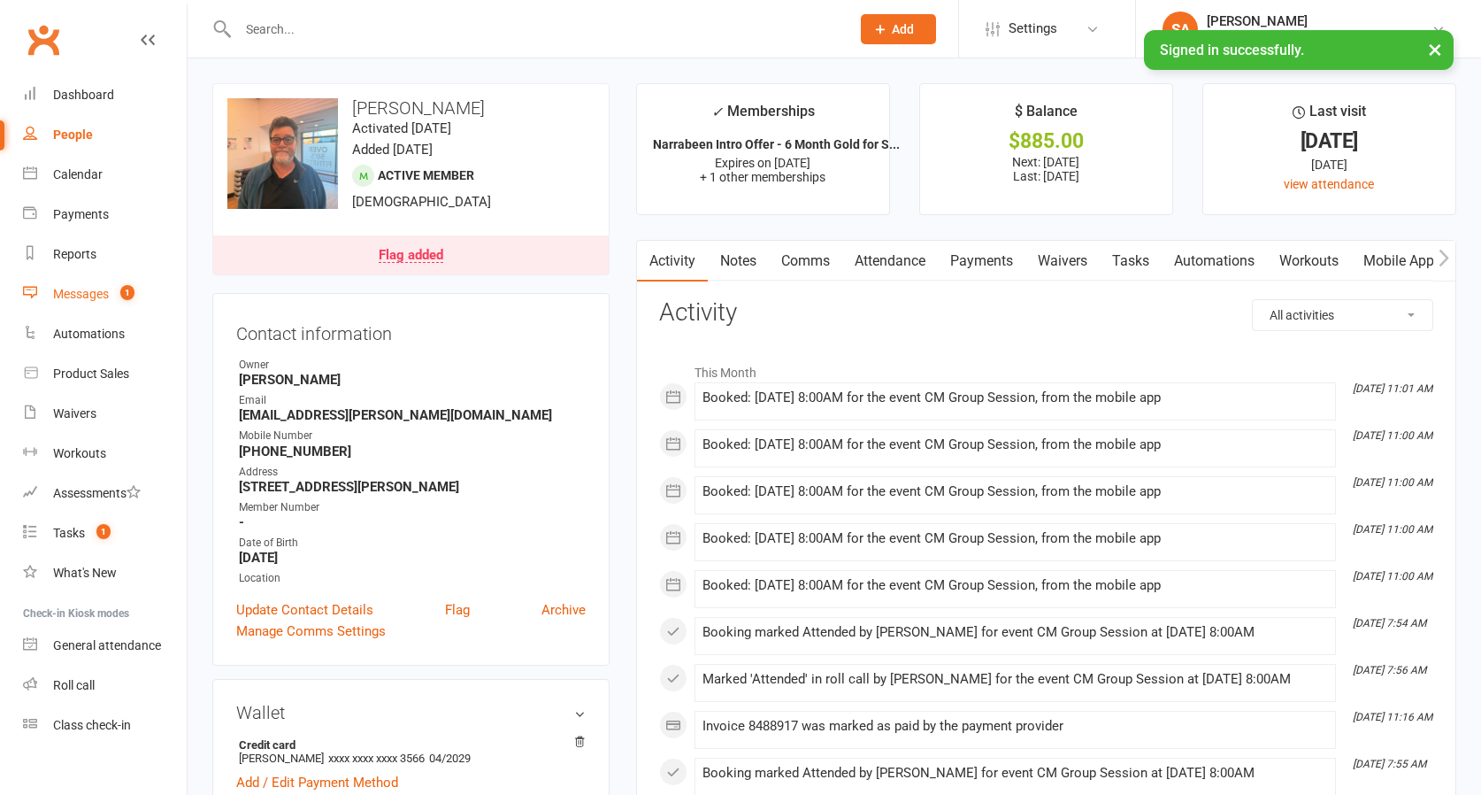
click at [96, 293] on div "Messages" at bounding box center [81, 294] width 56 height 14
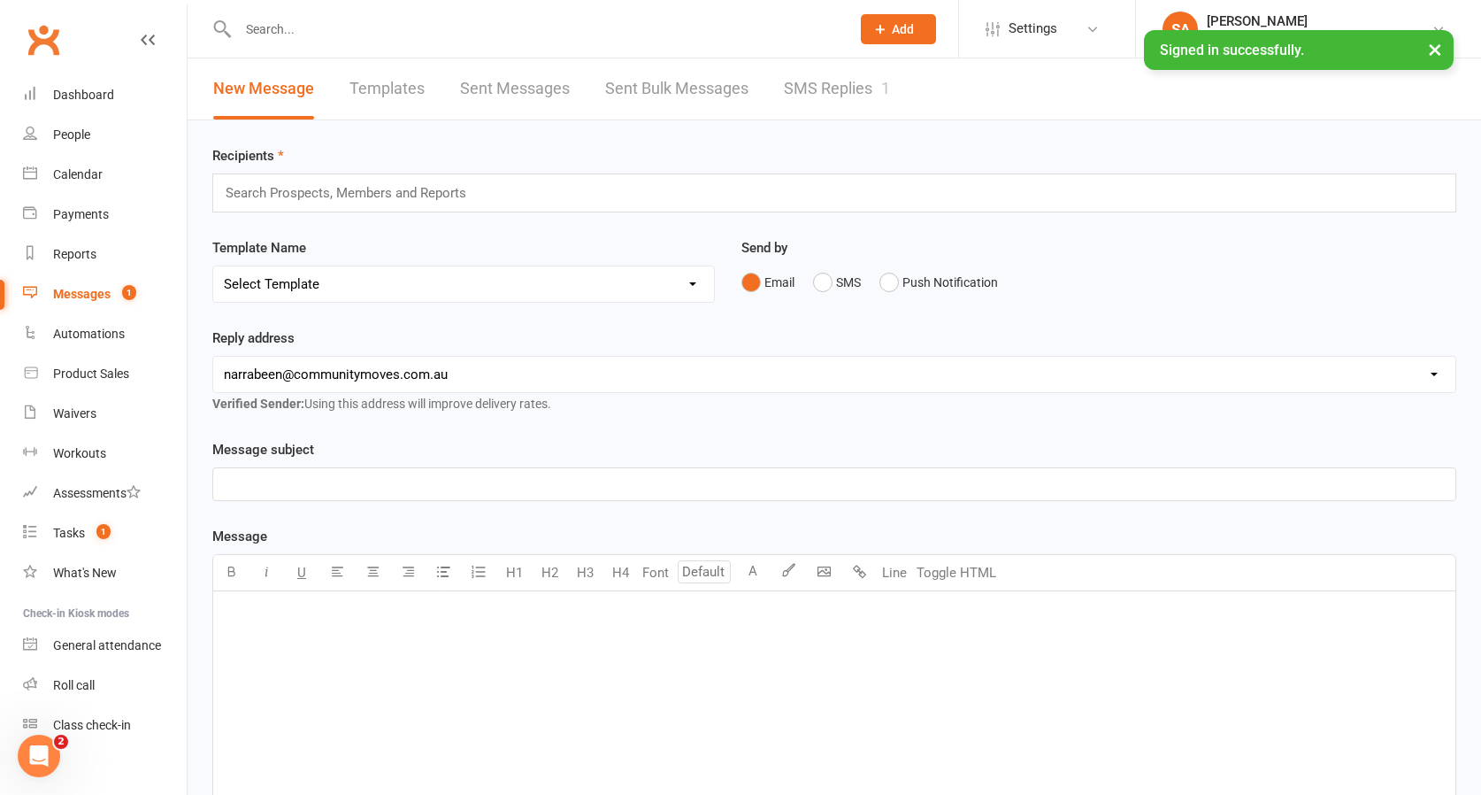
click at [804, 92] on link "SMS Replies 1" at bounding box center [837, 88] width 106 height 61
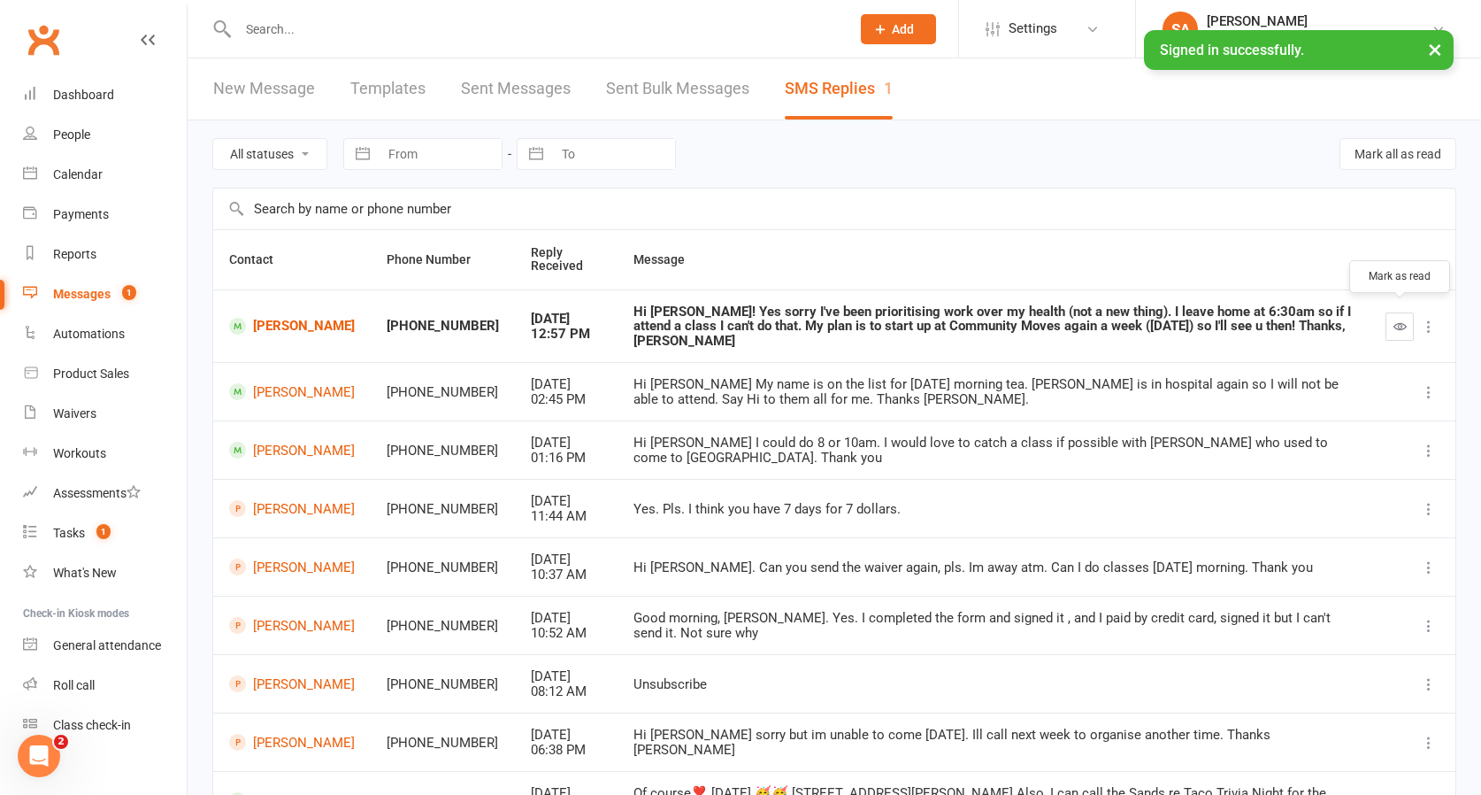
scroll to position [0, 1]
click at [1392, 319] on button "button" at bounding box center [1400, 326] width 28 height 28
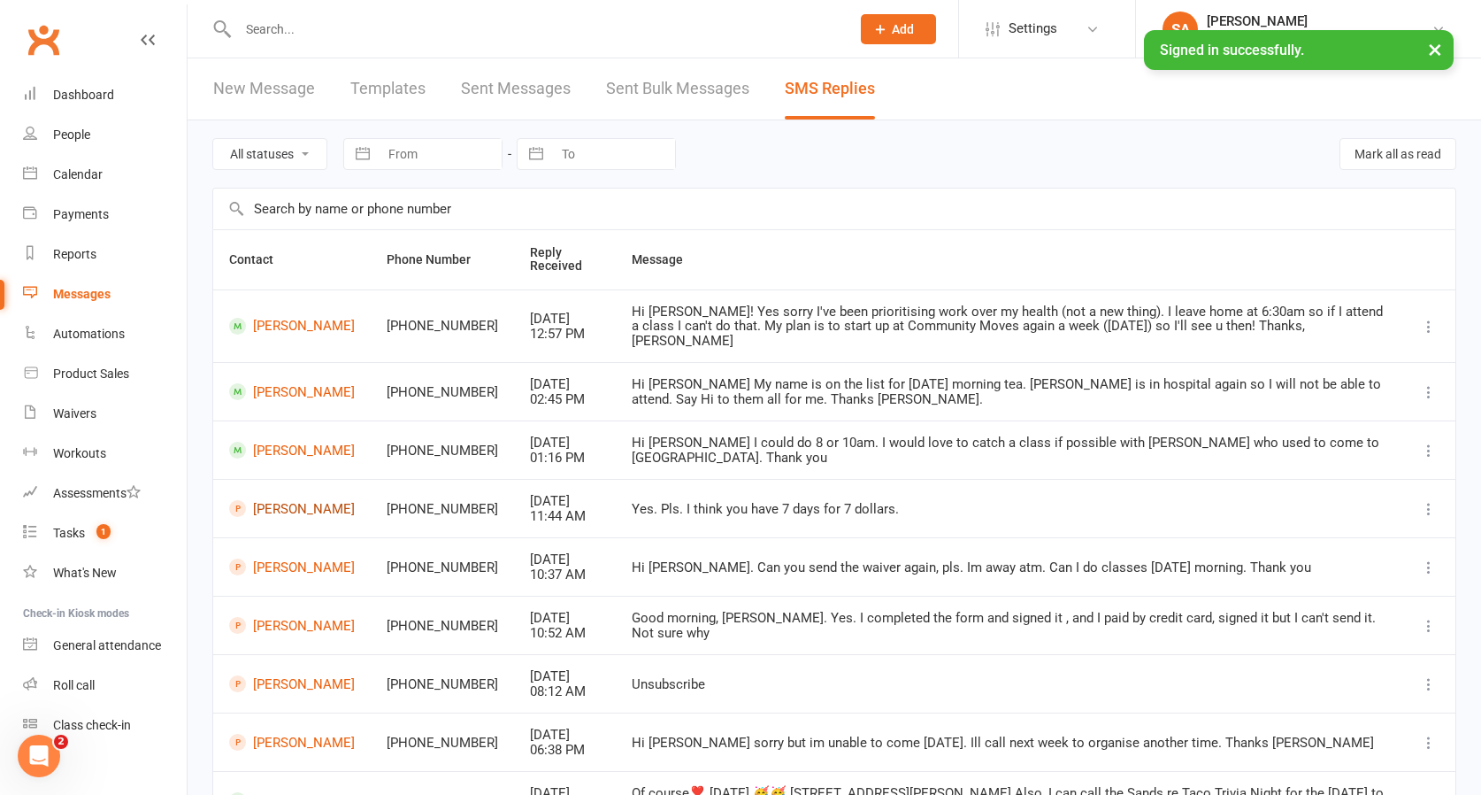
click at [265, 500] on link "[PERSON_NAME]" at bounding box center [292, 508] width 126 height 17
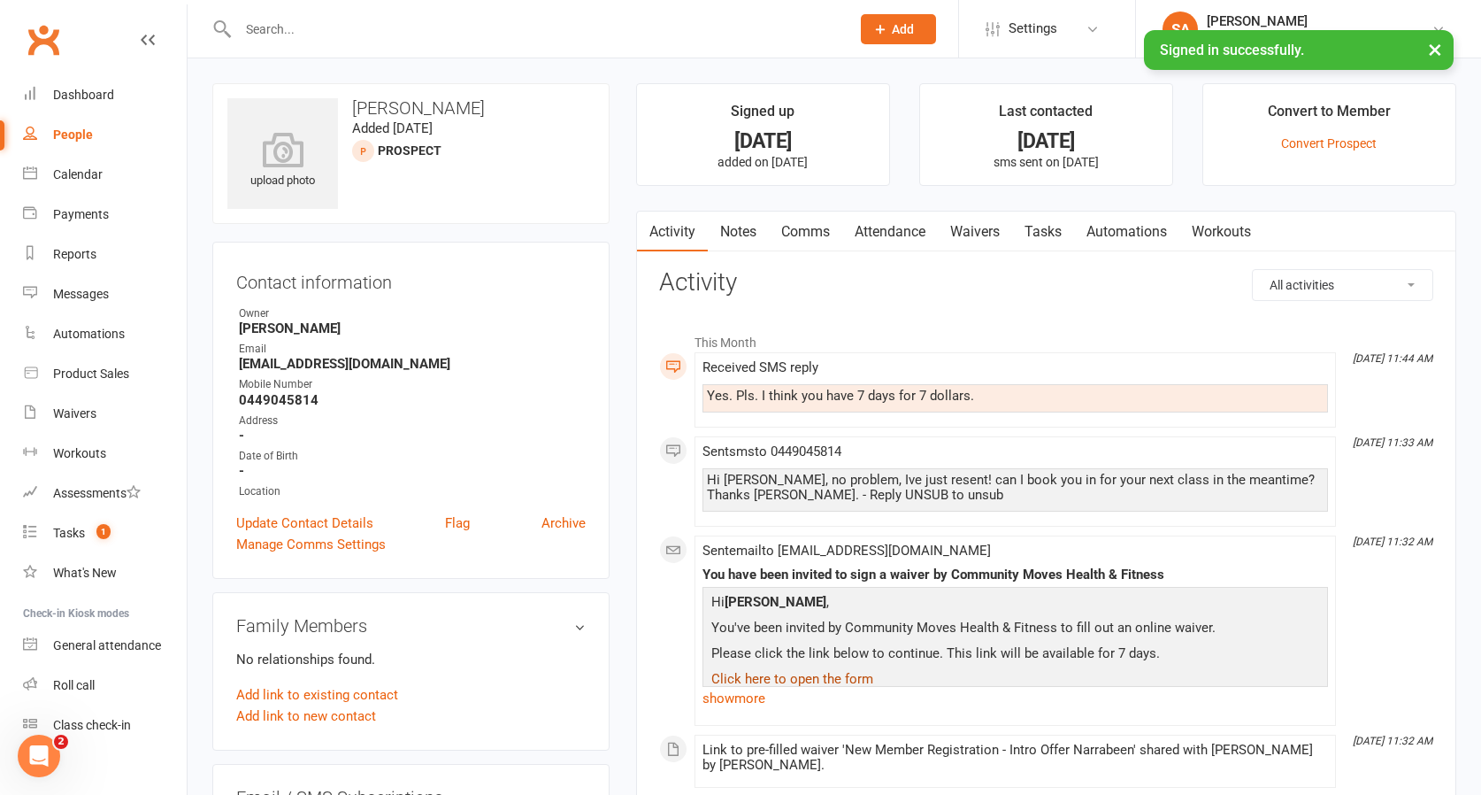
click at [774, 676] on link "Click here to open the form" at bounding box center [793, 679] width 162 height 16
click at [66, 175] on div "Calendar" at bounding box center [78, 174] width 50 height 14
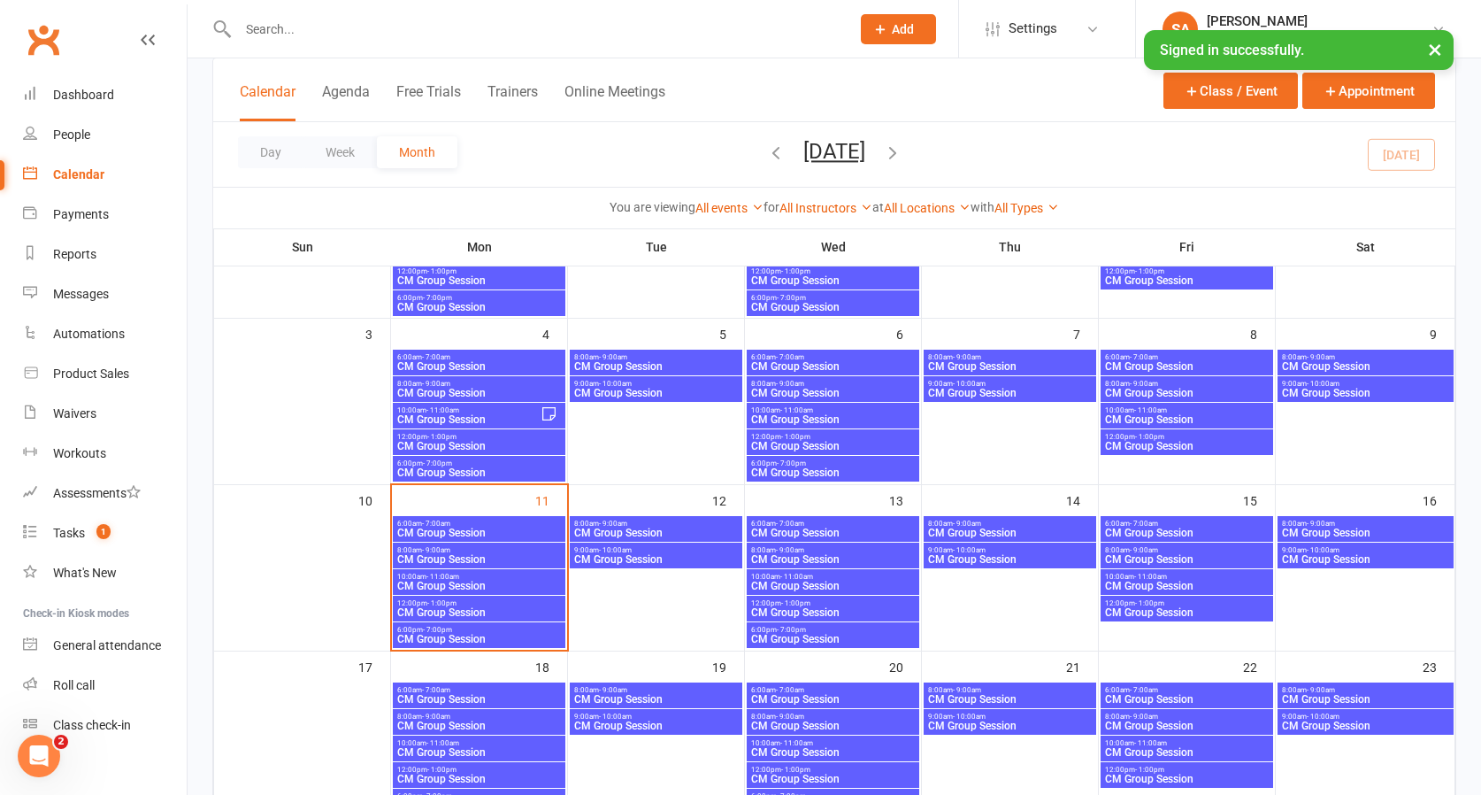
scroll to position [225, 0]
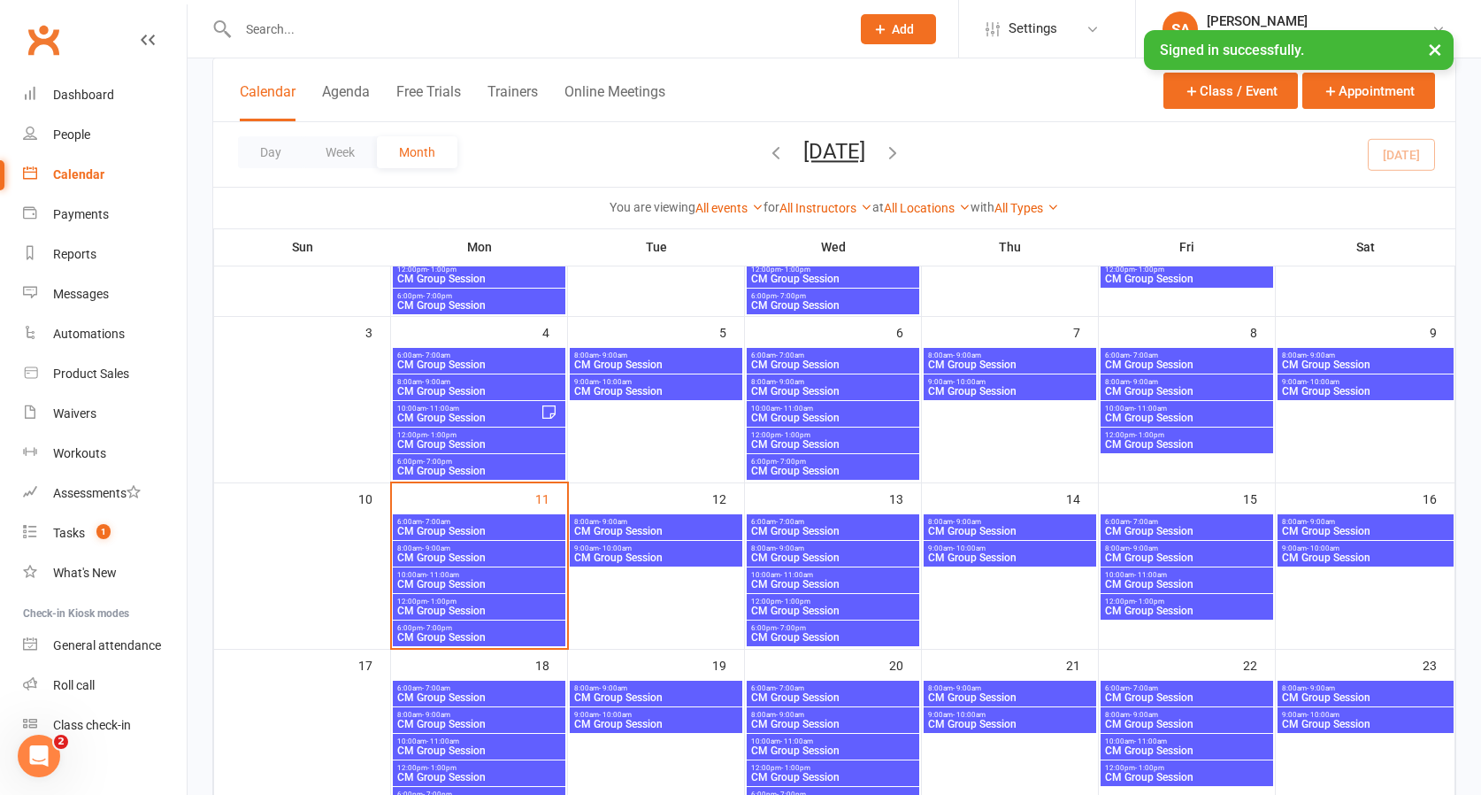
click at [457, 521] on span "6:00am - 7:00am" at bounding box center [478, 522] width 165 height 8
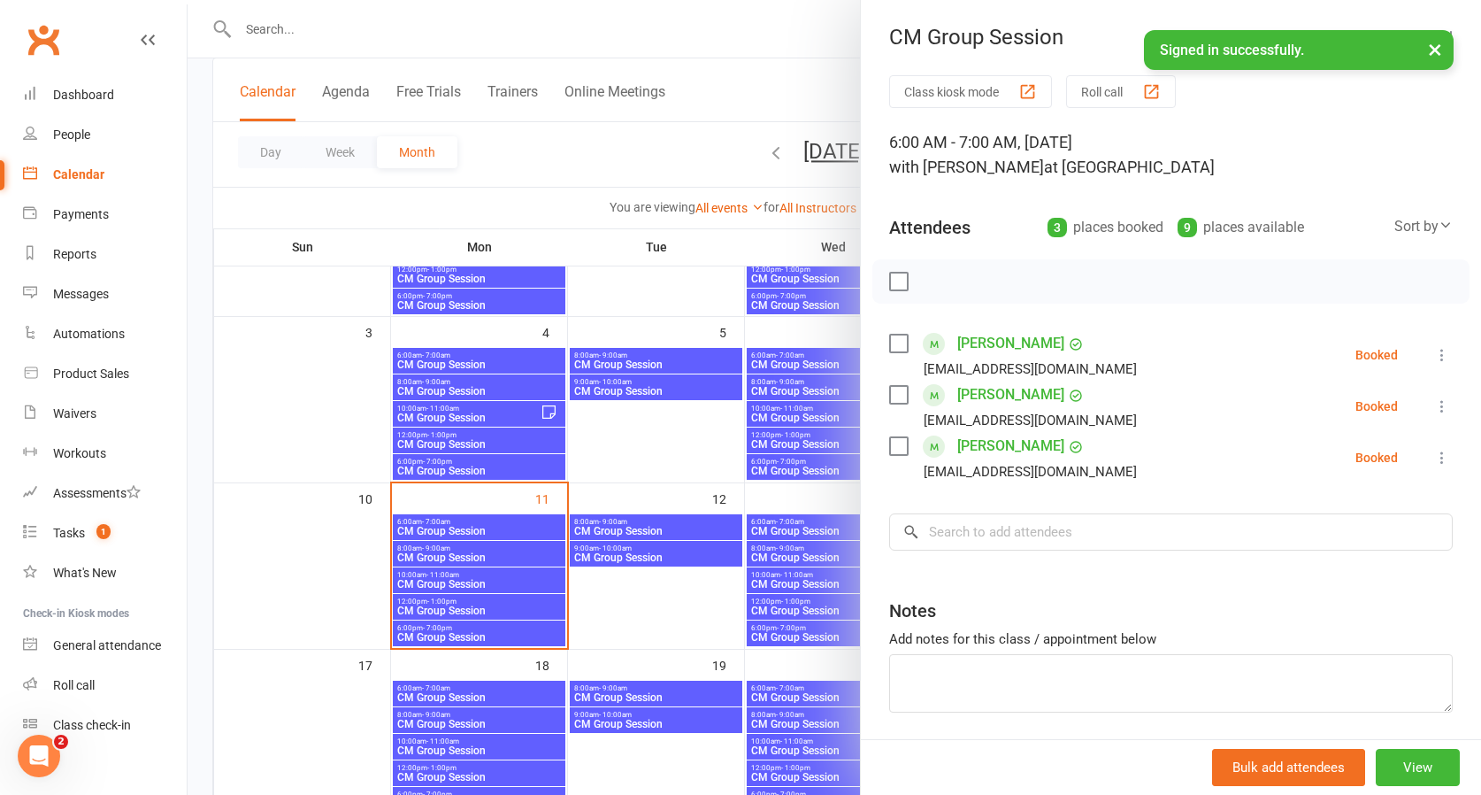
scroll to position [230, 0]
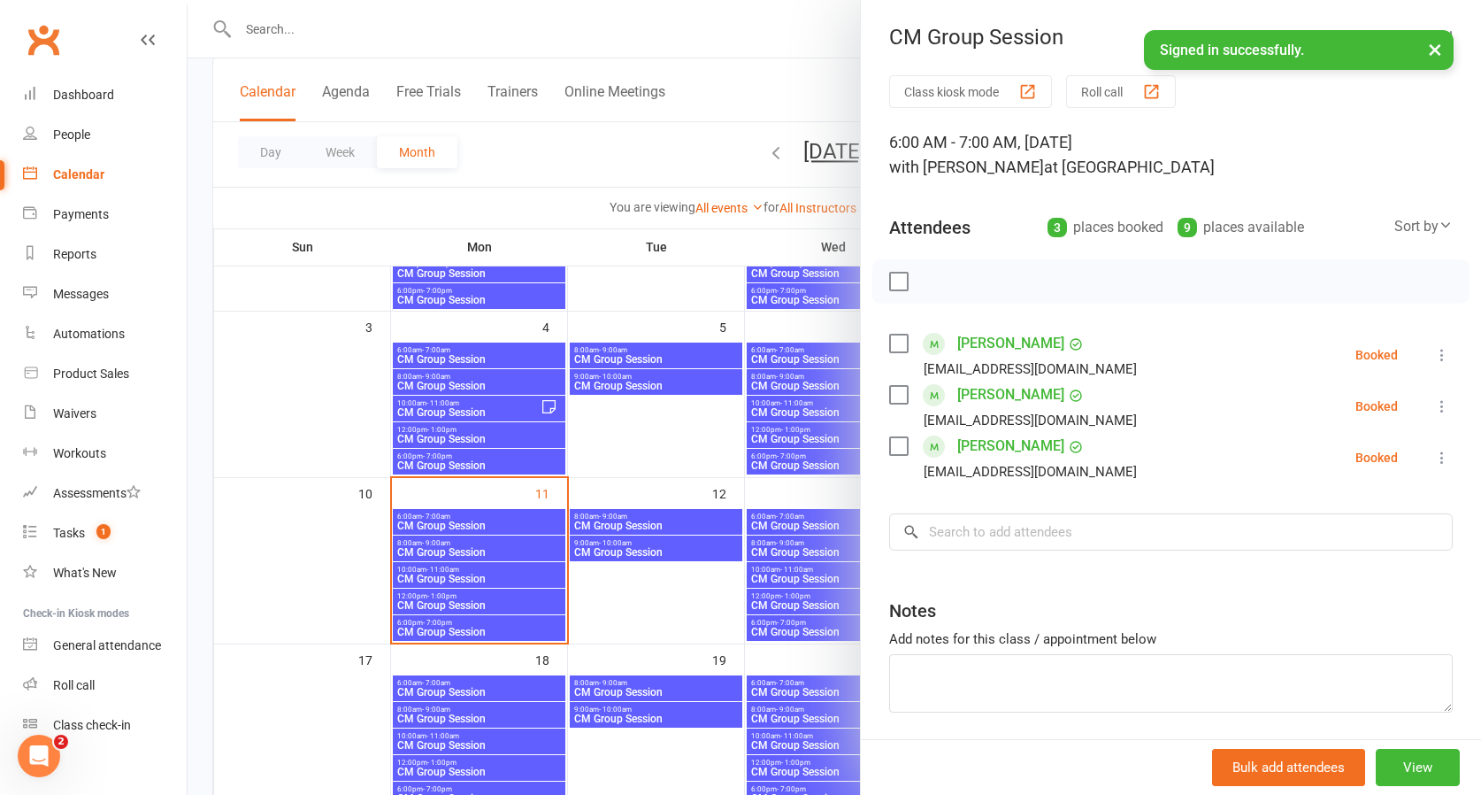
click at [521, 162] on div at bounding box center [835, 397] width 1294 height 795
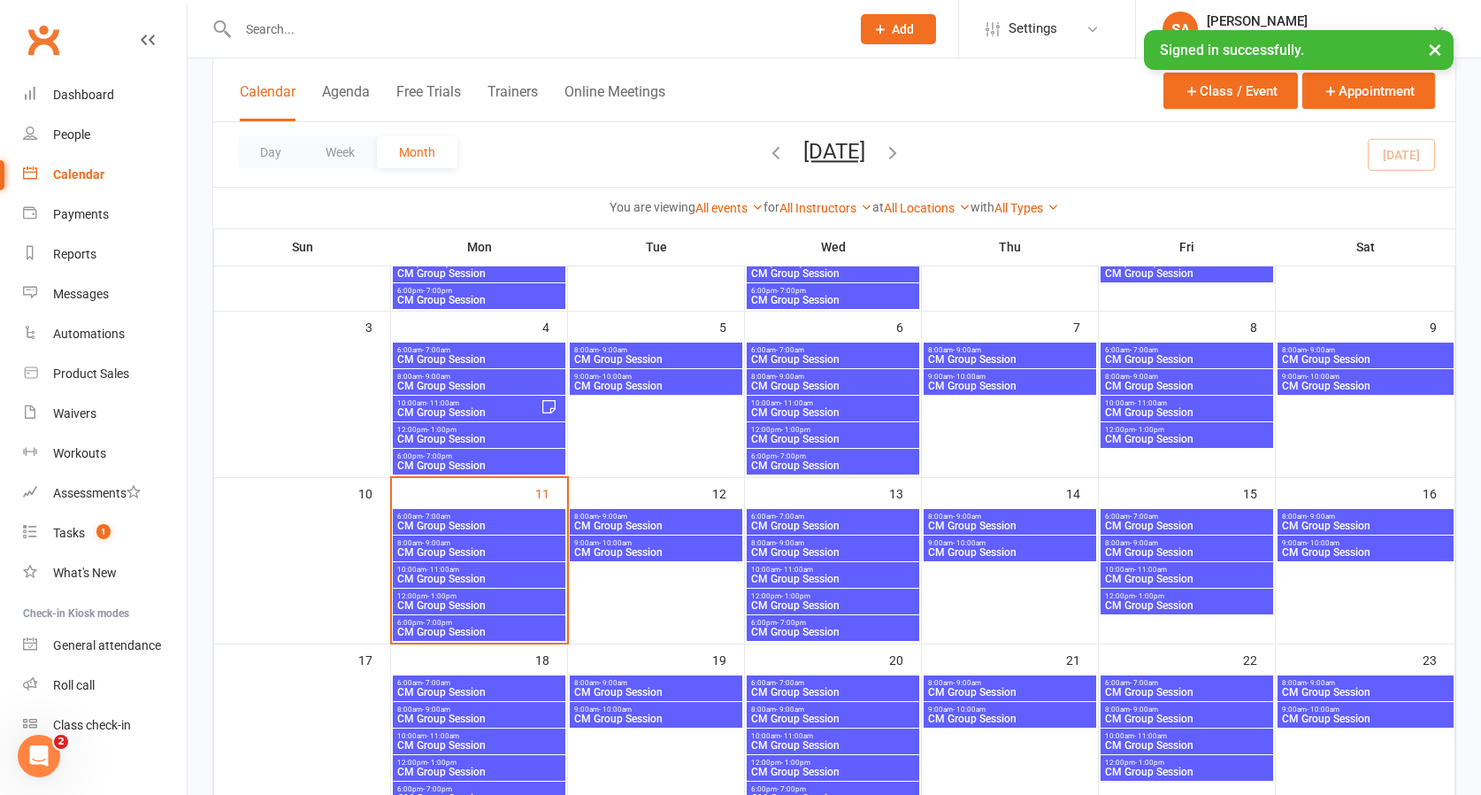
scroll to position [226, 0]
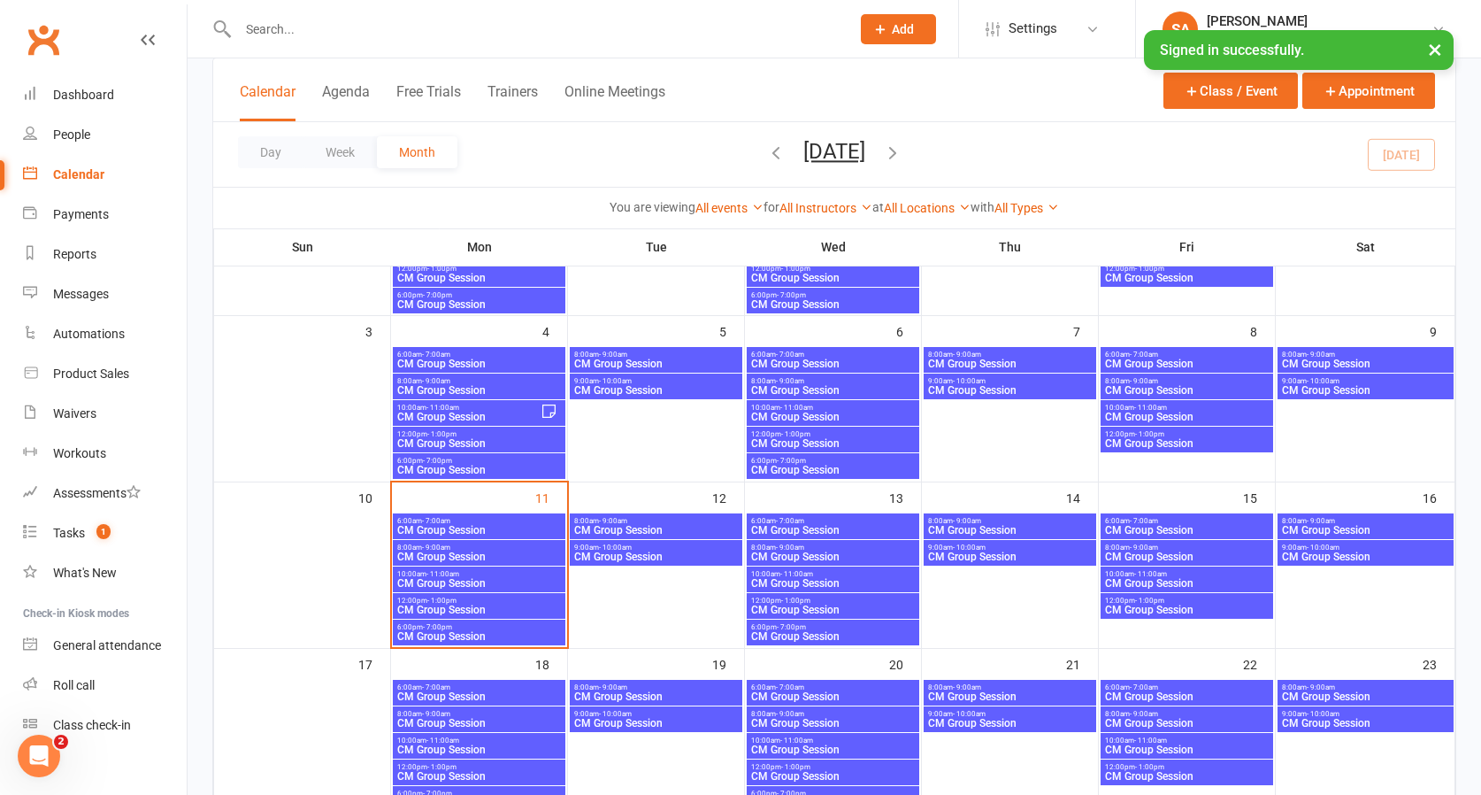
click at [467, 526] on span "CM Group Session" at bounding box center [478, 530] width 165 height 11
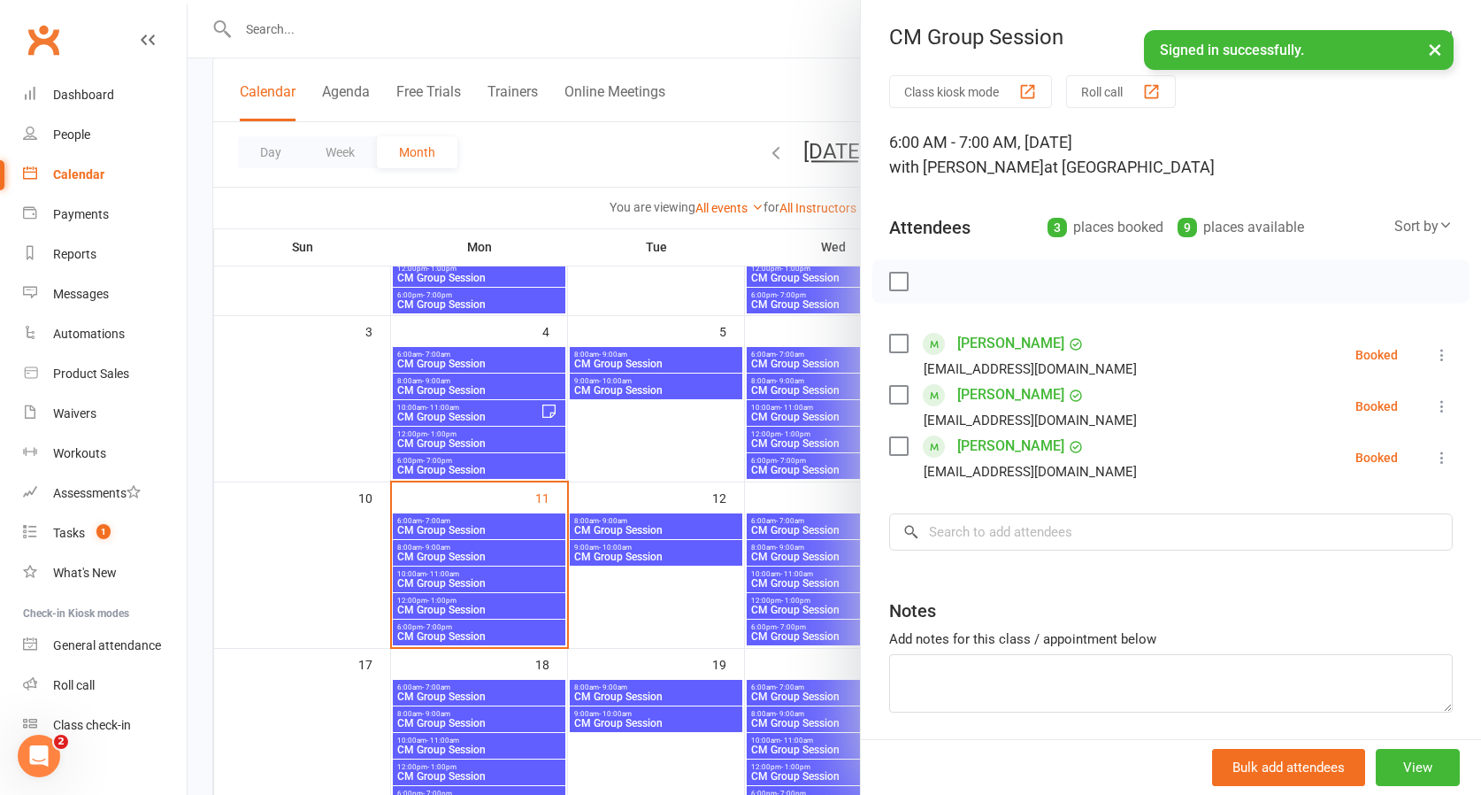
click at [454, 551] on div at bounding box center [835, 397] width 1294 height 795
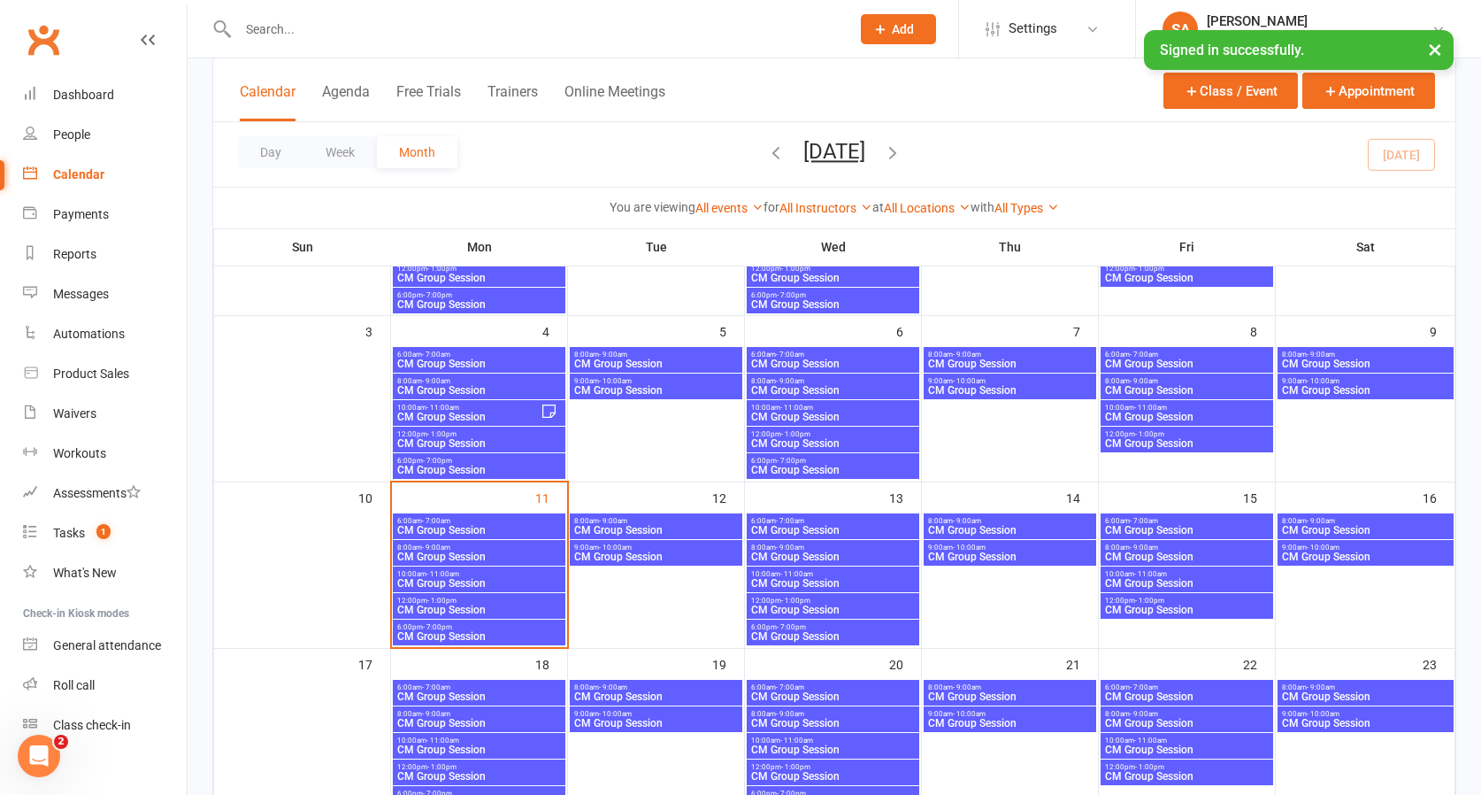
click at [454, 551] on span "CM Group Session" at bounding box center [478, 556] width 165 height 11
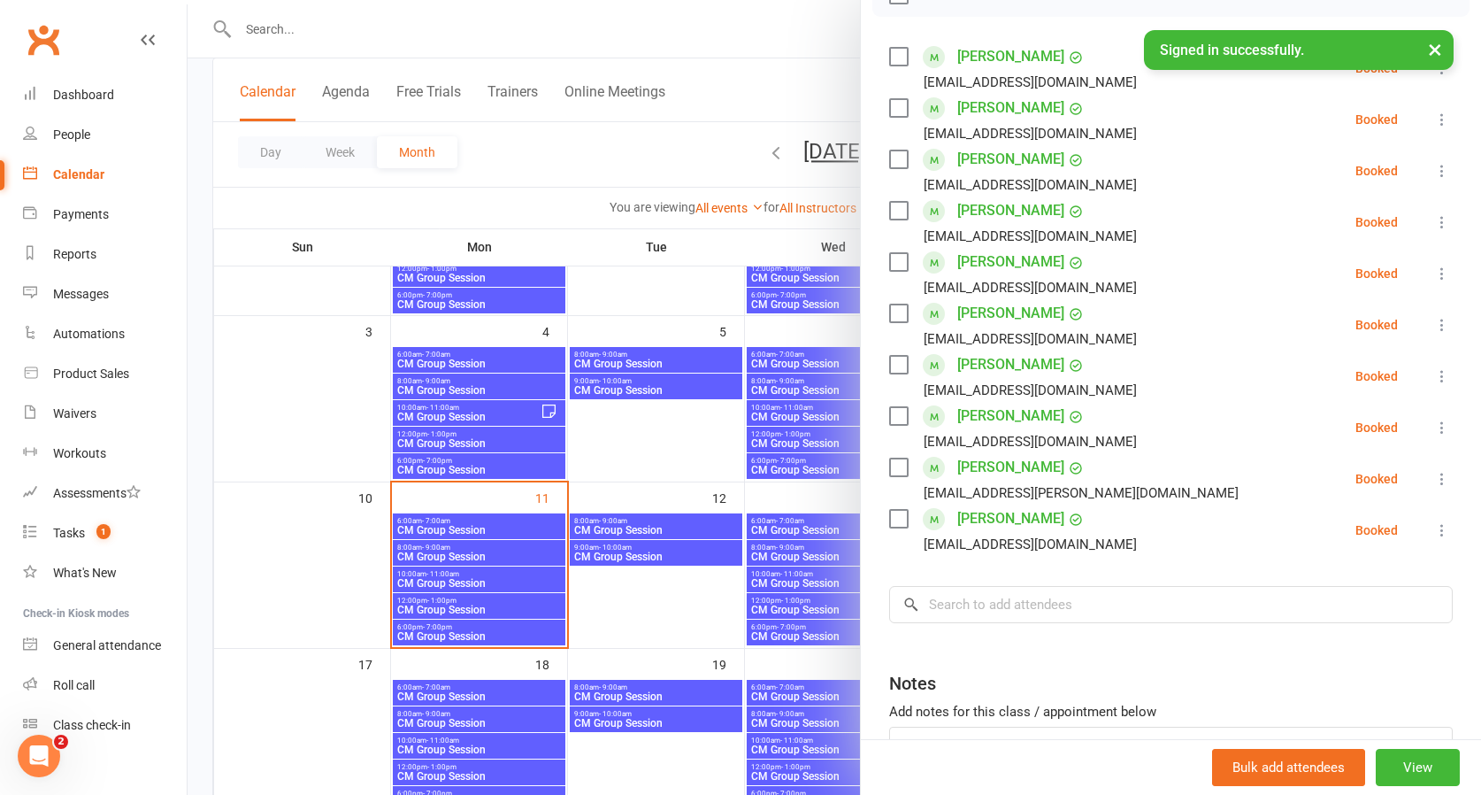
scroll to position [288, 0]
click at [419, 566] on div at bounding box center [835, 397] width 1294 height 795
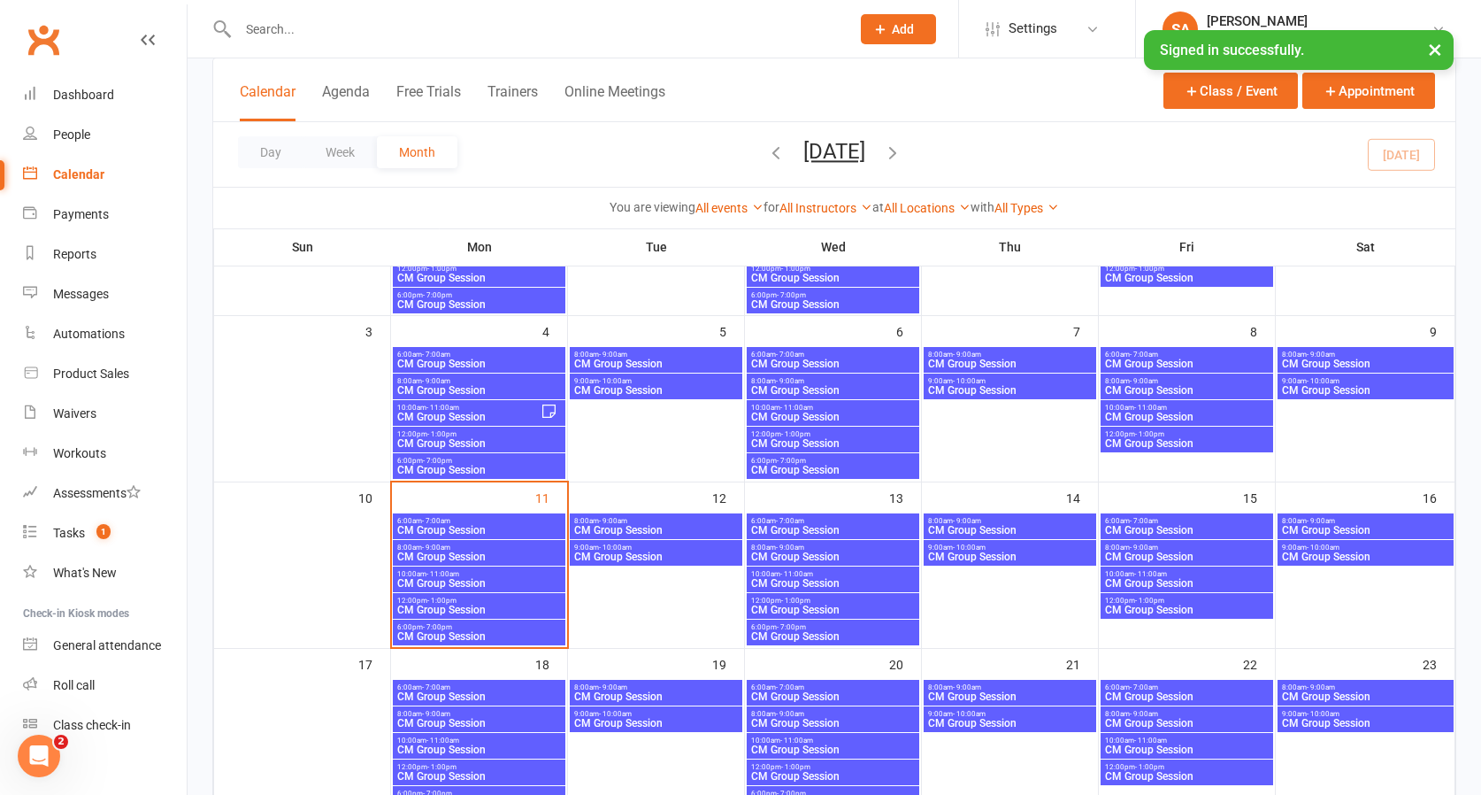
click at [417, 573] on span "10:00am - 11:00am" at bounding box center [478, 574] width 165 height 8
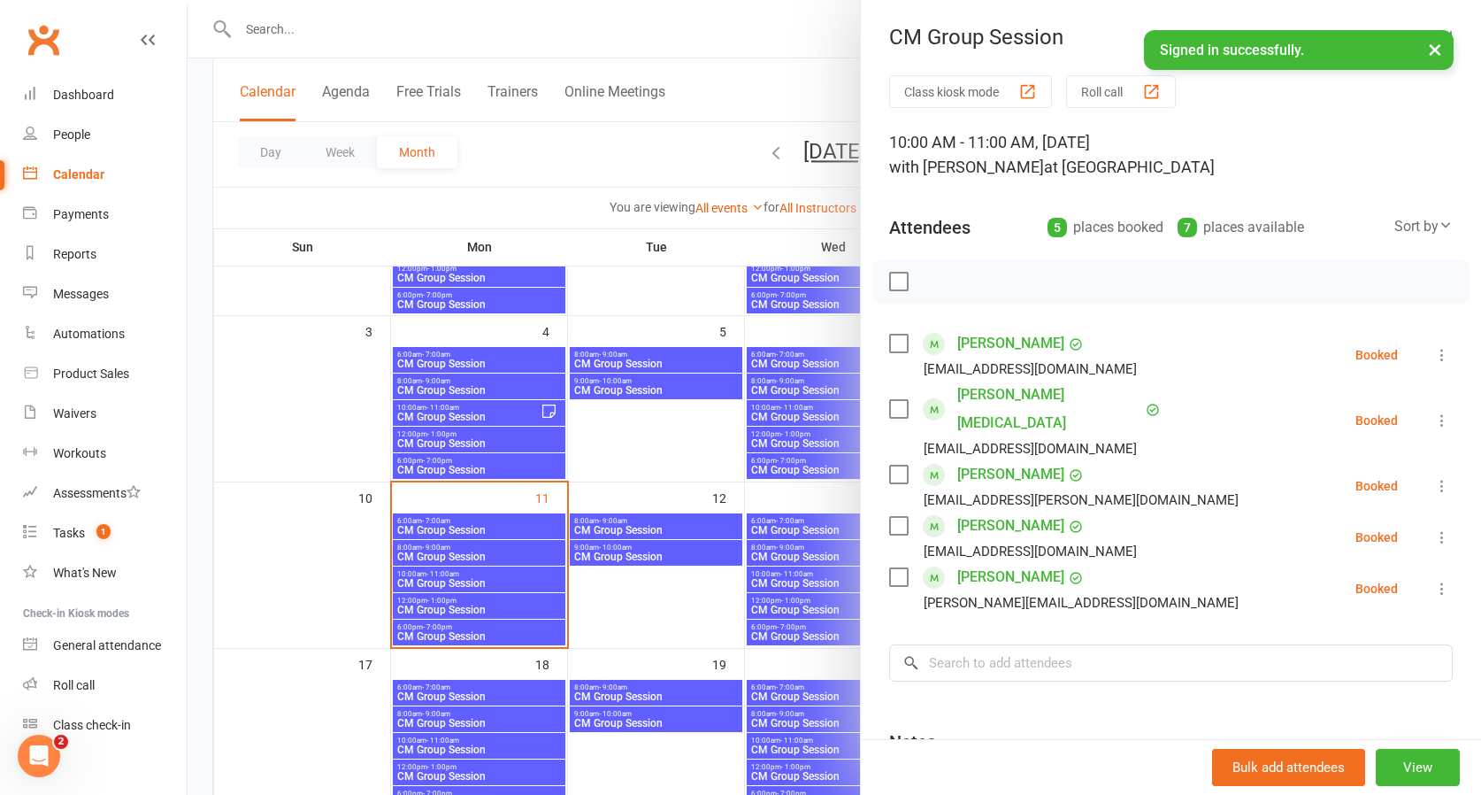
click at [1443, 412] on icon at bounding box center [1443, 421] width 18 height 18
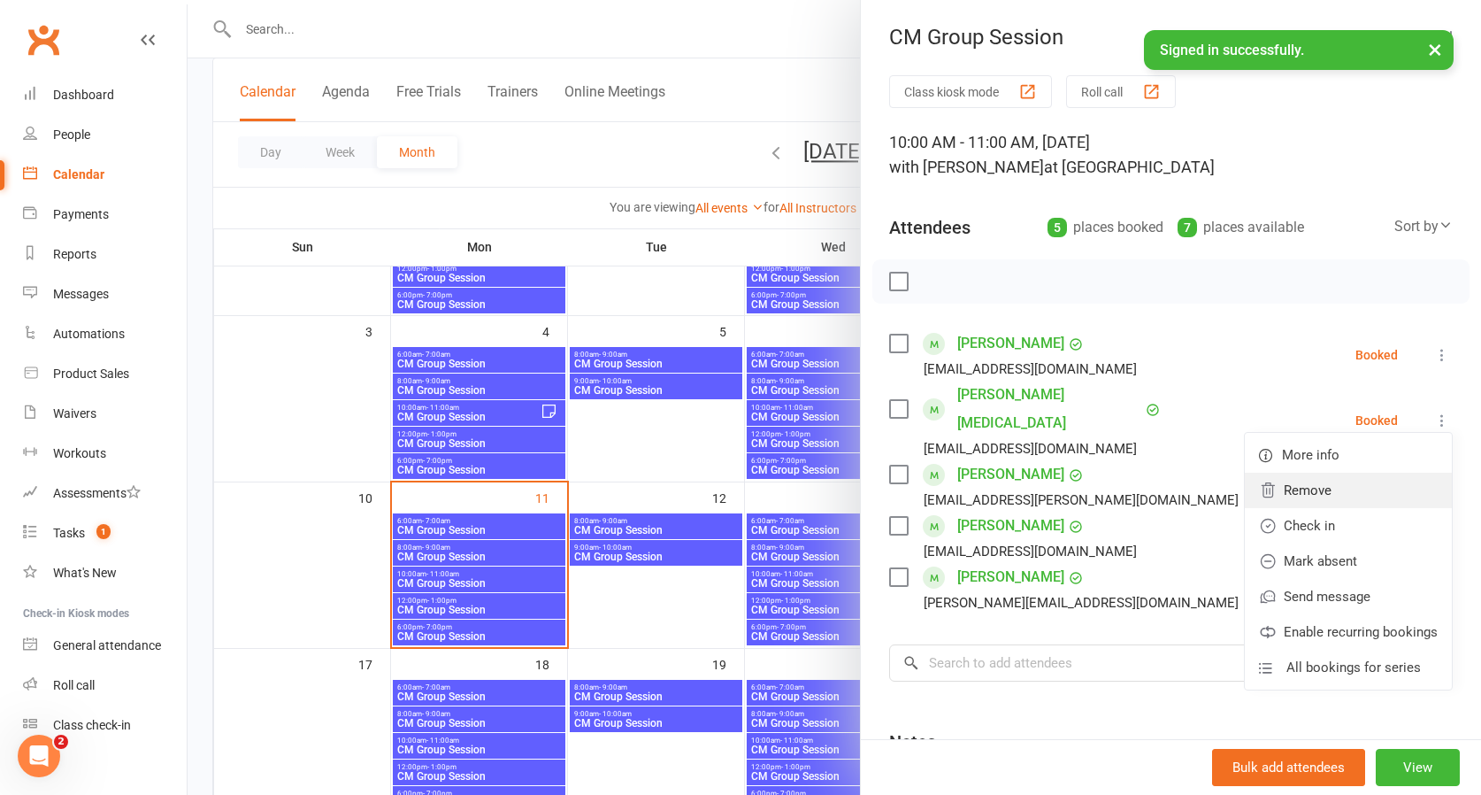
click at [1319, 476] on link "Remove" at bounding box center [1348, 490] width 207 height 35
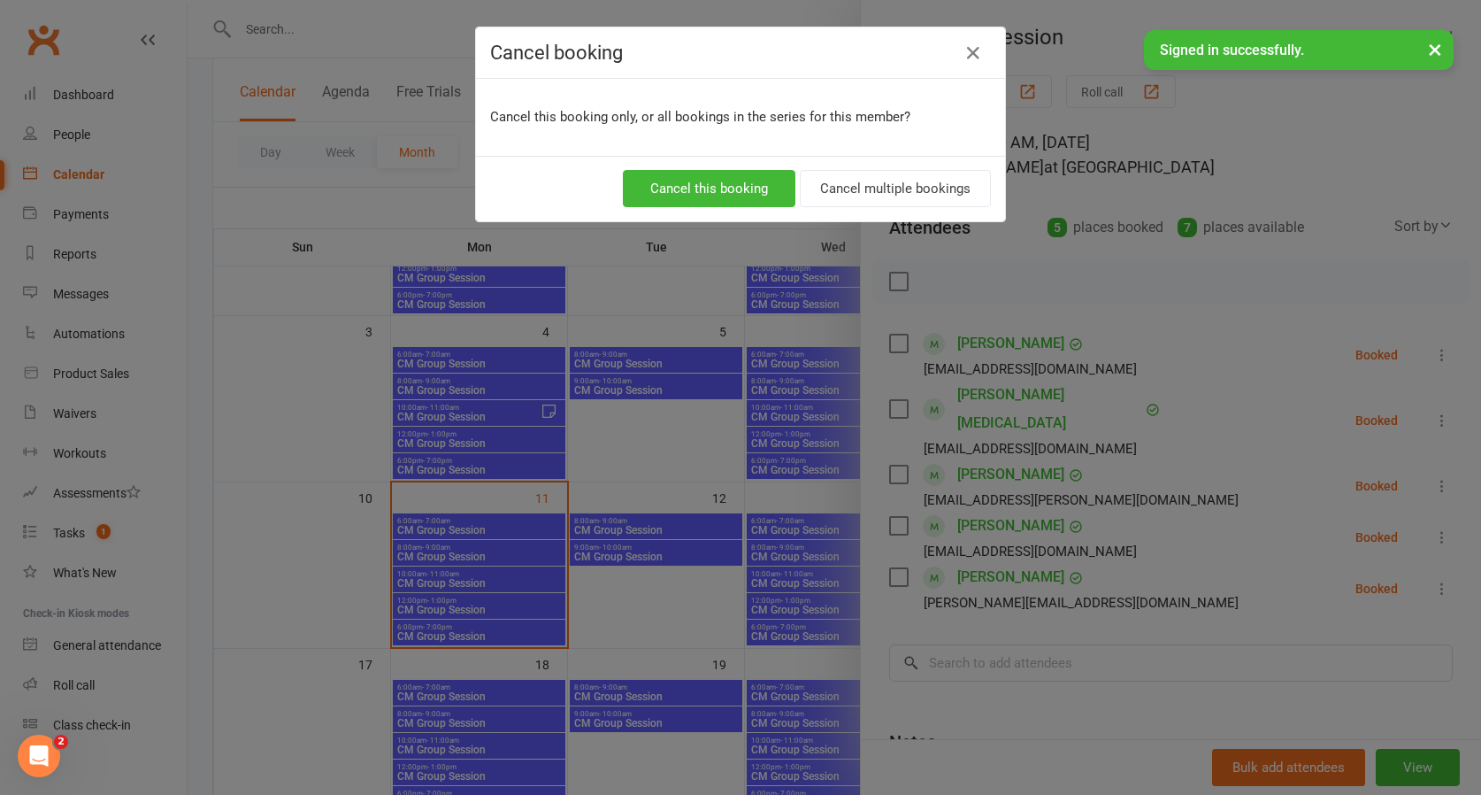
scroll to position [226, 0]
click at [489, 603] on div "Cancel booking Cancel this booking only, or all bookings in the series for this…" at bounding box center [740, 397] width 1481 height 795
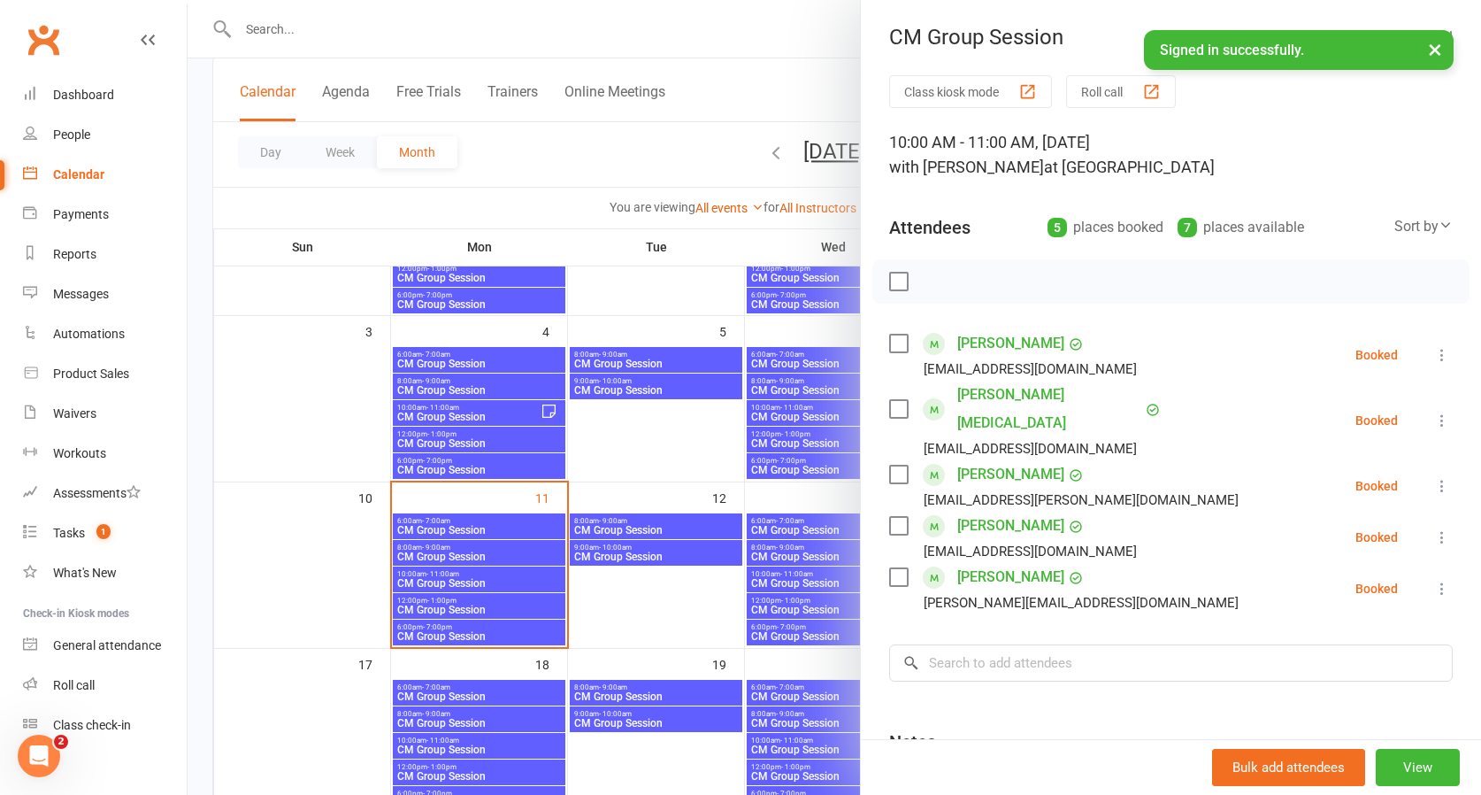
click at [489, 603] on div at bounding box center [835, 397] width 1294 height 795
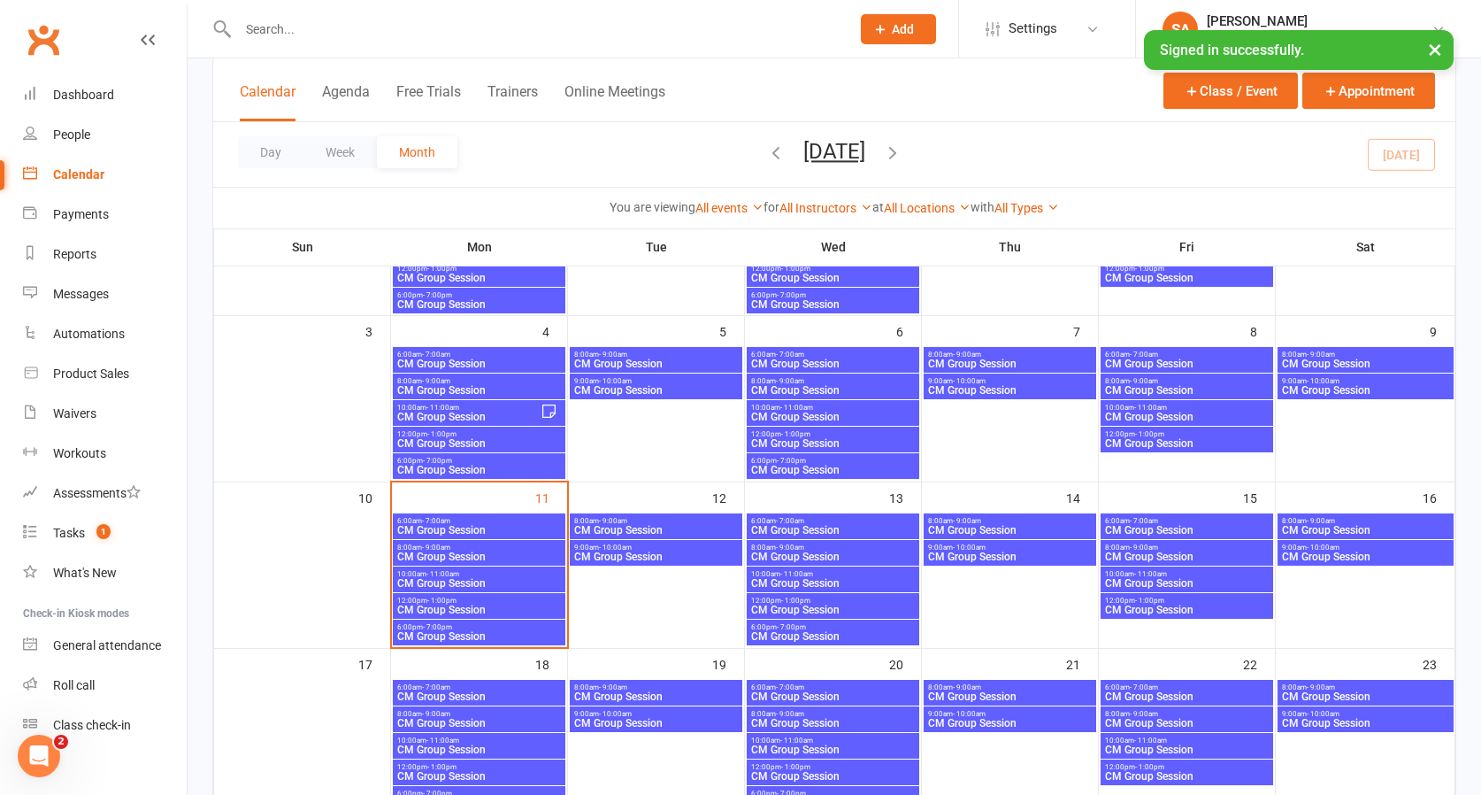
click at [489, 603] on span "12:00pm - 1:00pm" at bounding box center [478, 600] width 165 height 8
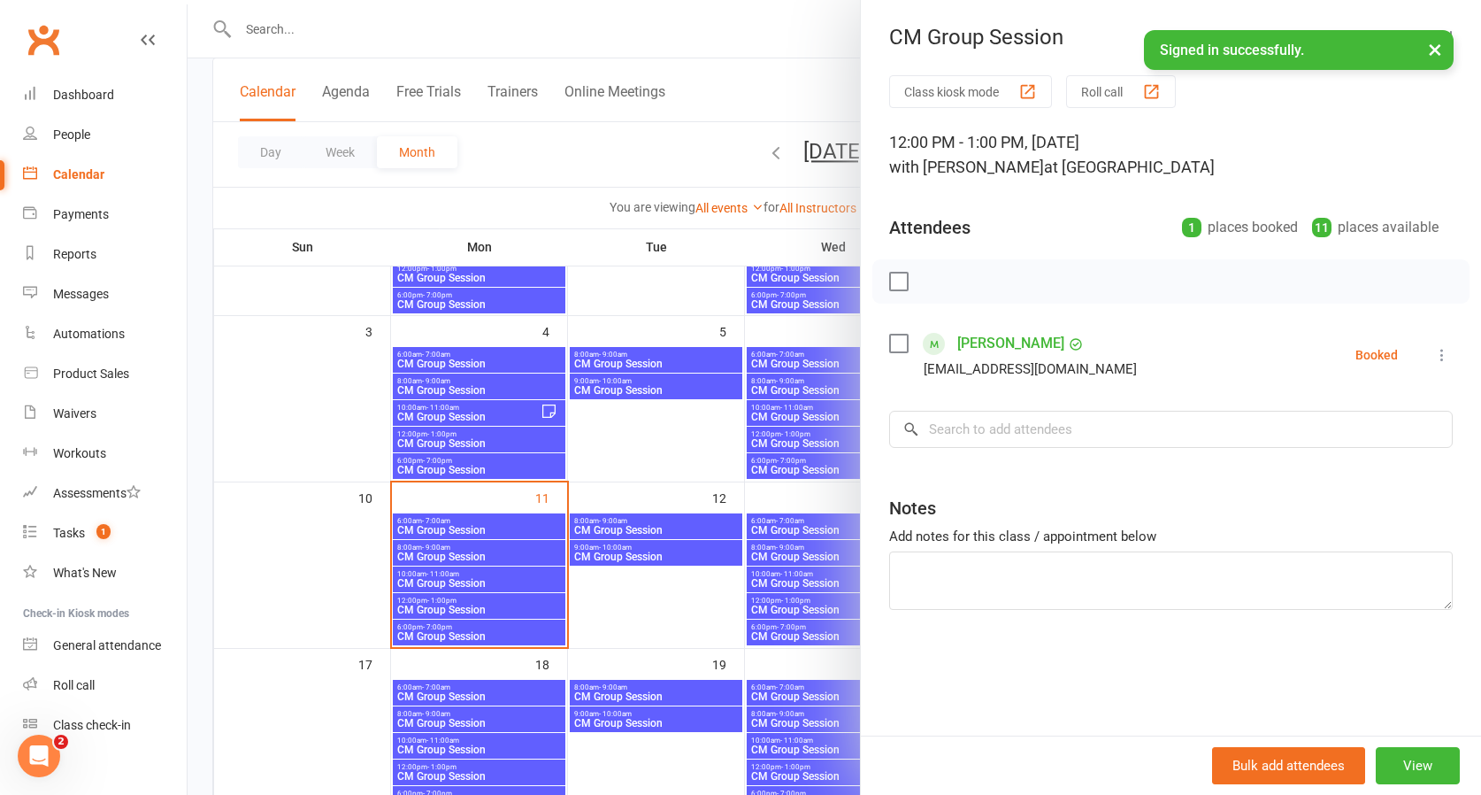
click at [483, 629] on div at bounding box center [835, 397] width 1294 height 795
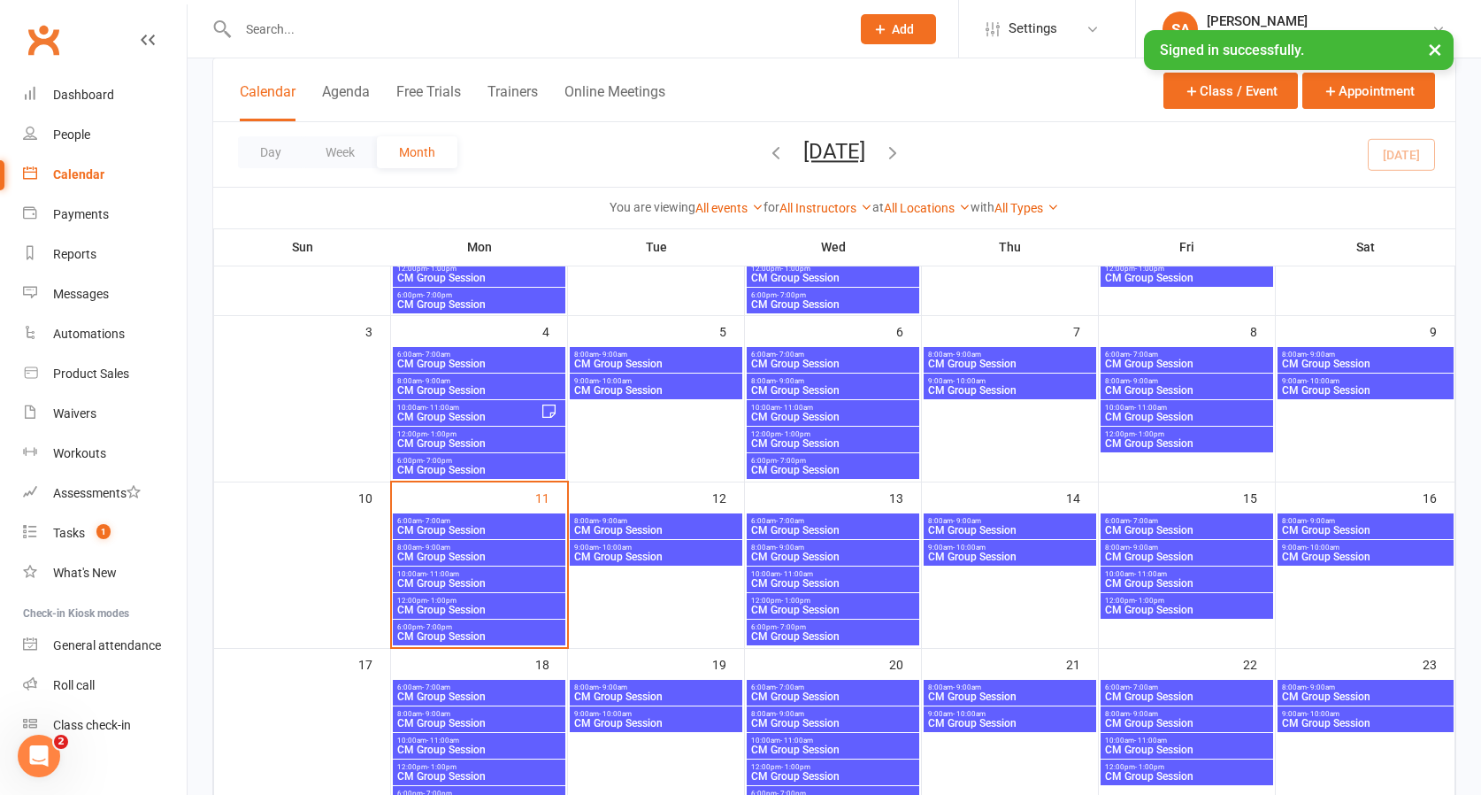
click at [483, 631] on span "CM Group Session" at bounding box center [478, 636] width 165 height 11
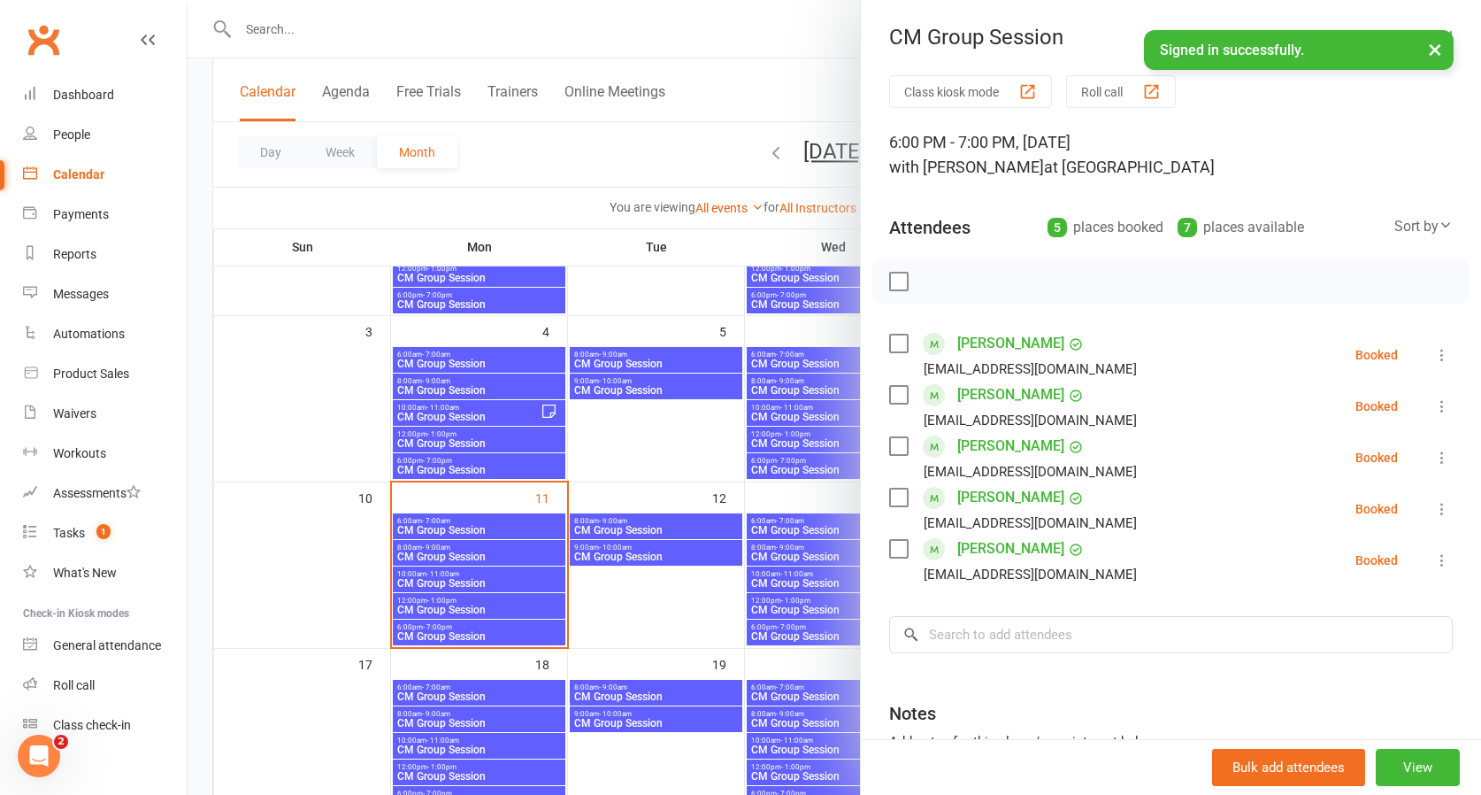
scroll to position [225, 0]
click at [786, 523] on div at bounding box center [835, 397] width 1294 height 795
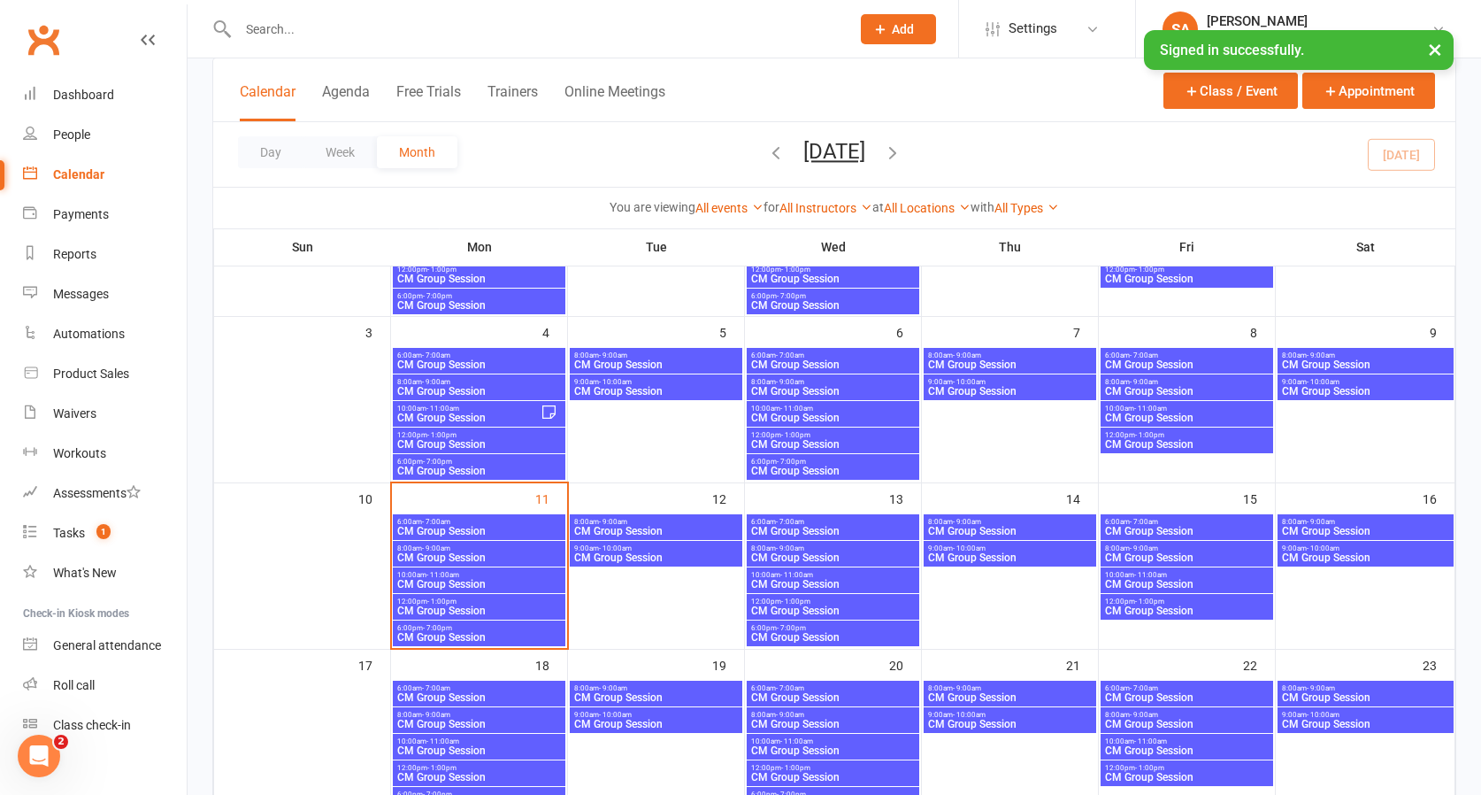
click at [786, 523] on div at bounding box center [835, 397] width 1294 height 795
click at [786, 523] on span "- 7:00am" at bounding box center [790, 522] width 28 height 8
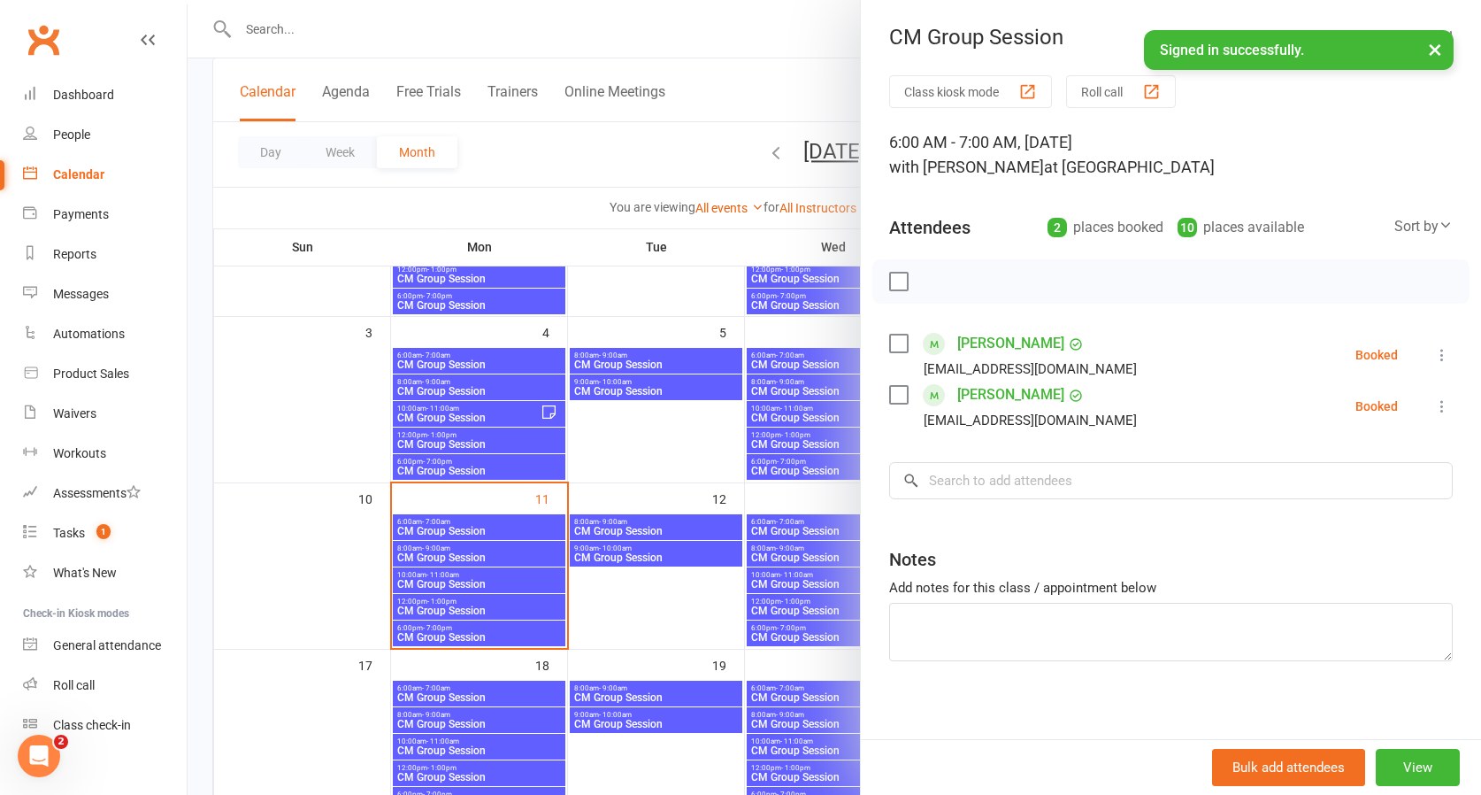
scroll to position [195, 0]
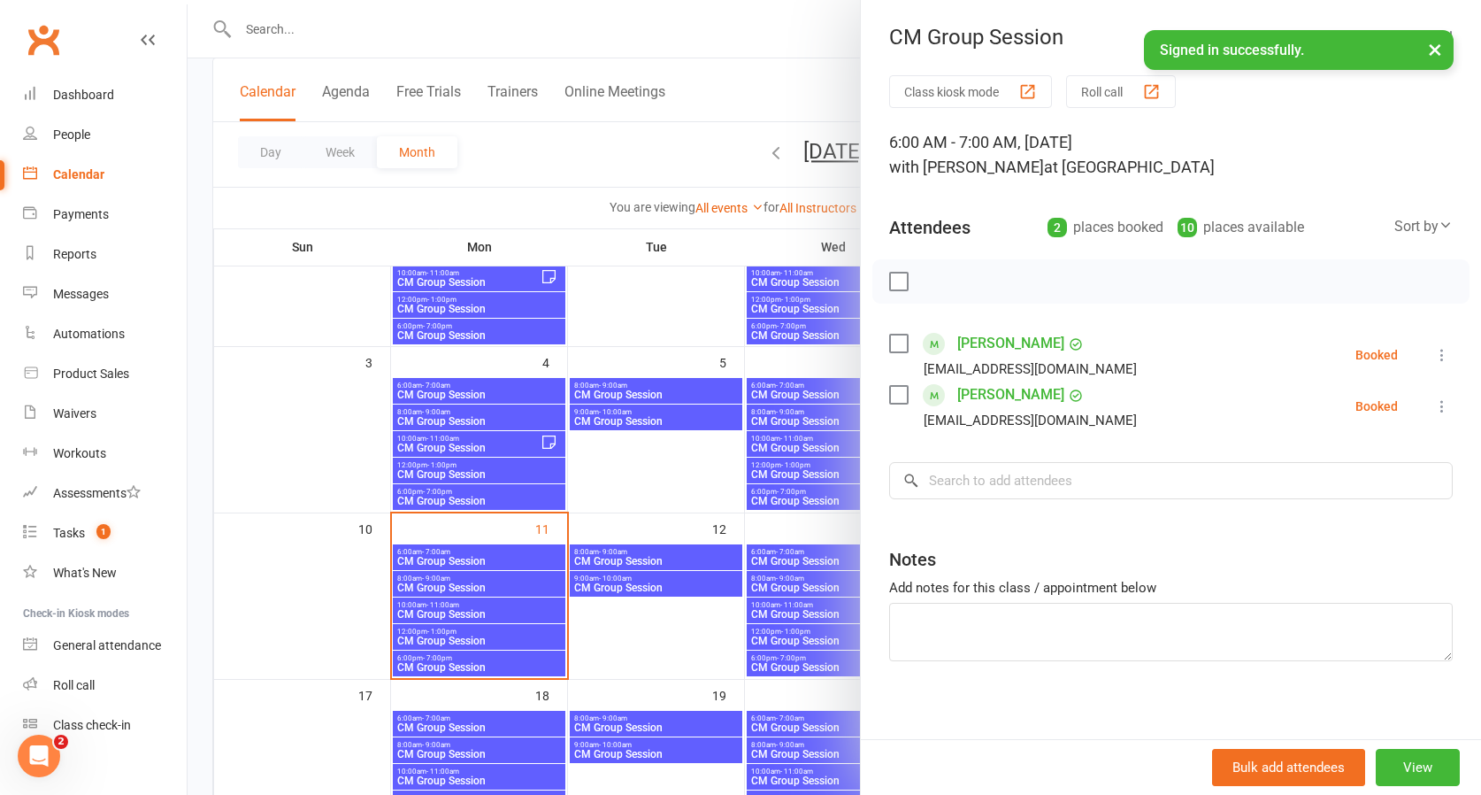
click at [824, 532] on div at bounding box center [835, 397] width 1294 height 795
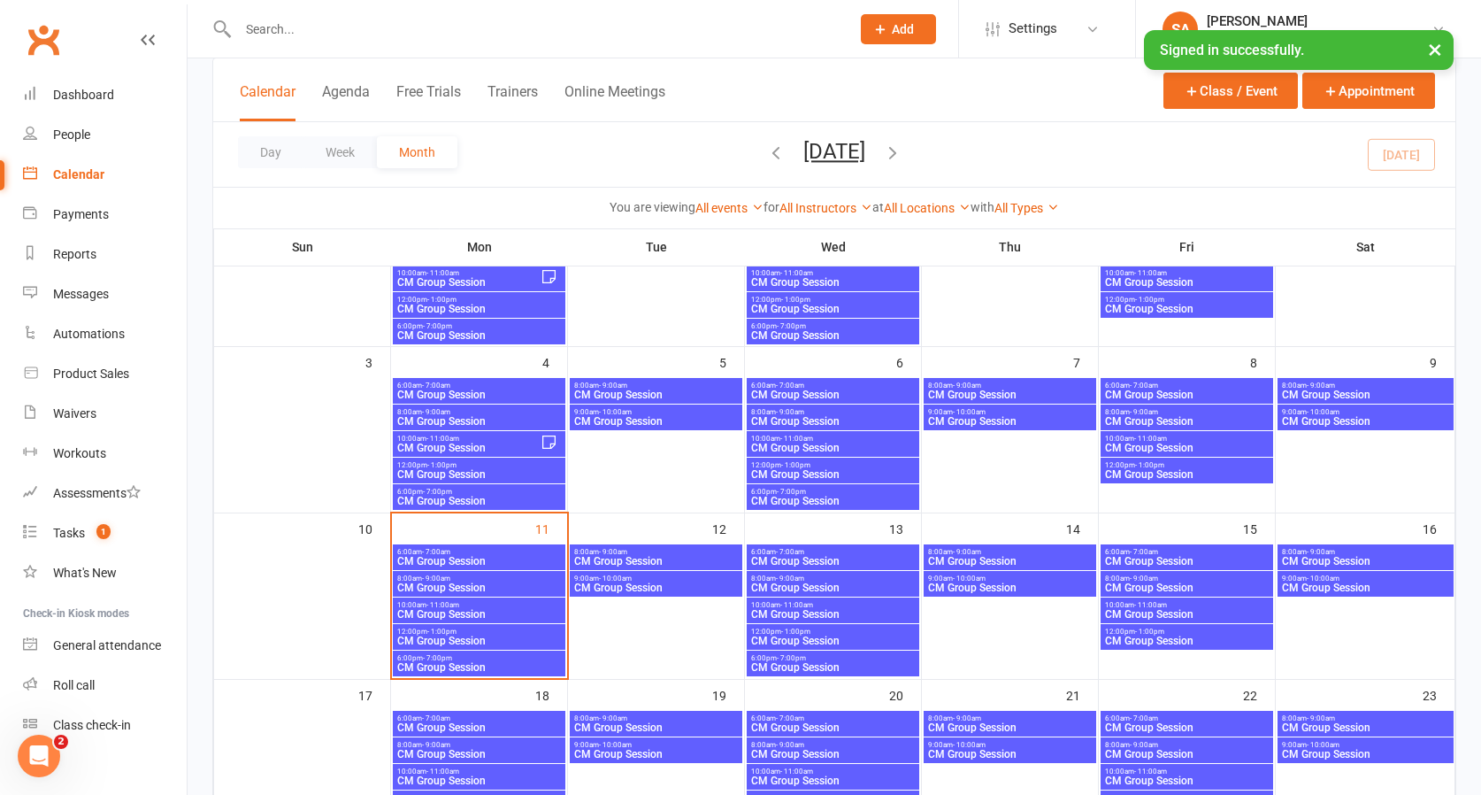
click at [1179, 548] on span "6:00am - 7:00am" at bounding box center [1186, 552] width 165 height 8
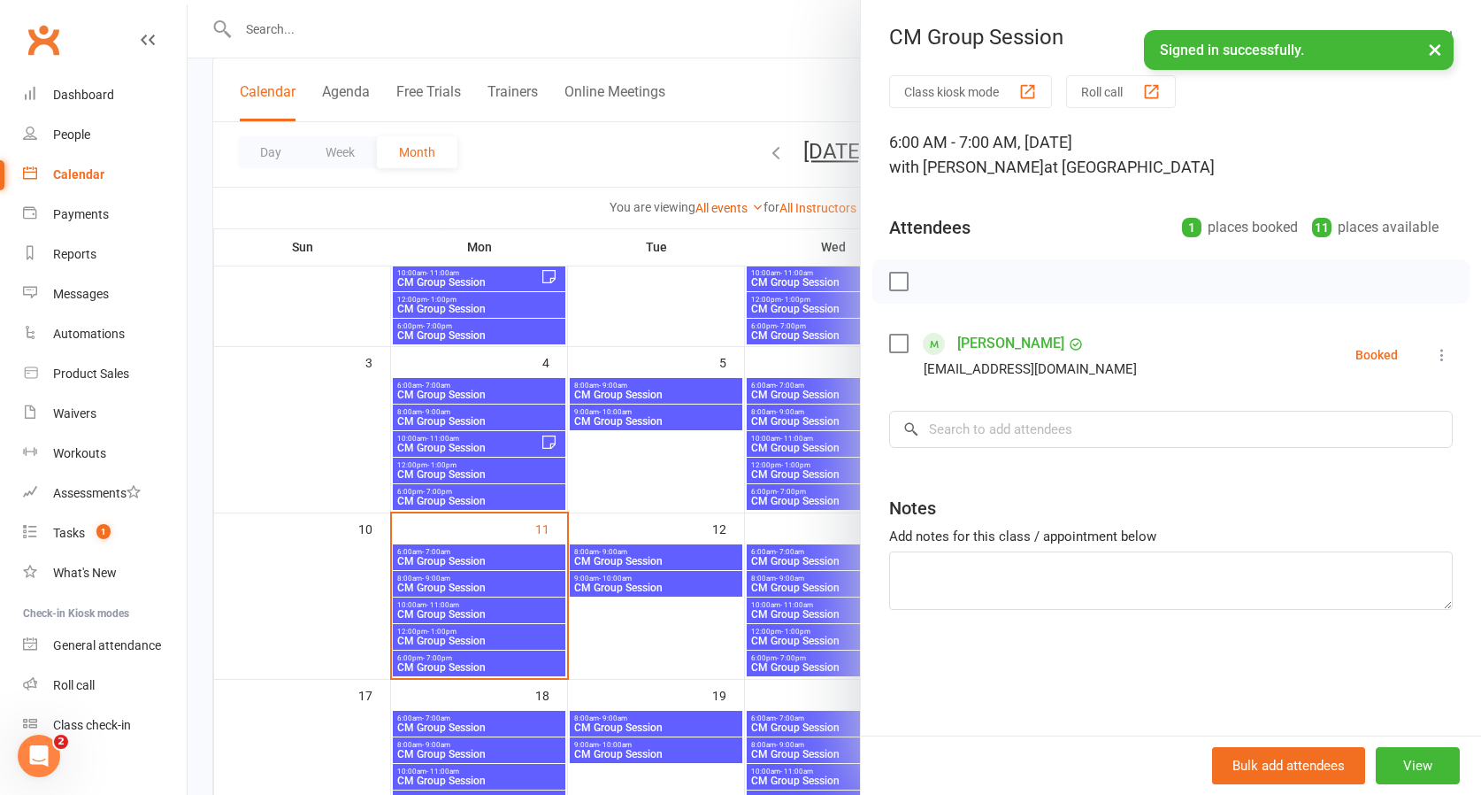
click at [613, 272] on div at bounding box center [835, 397] width 1294 height 795
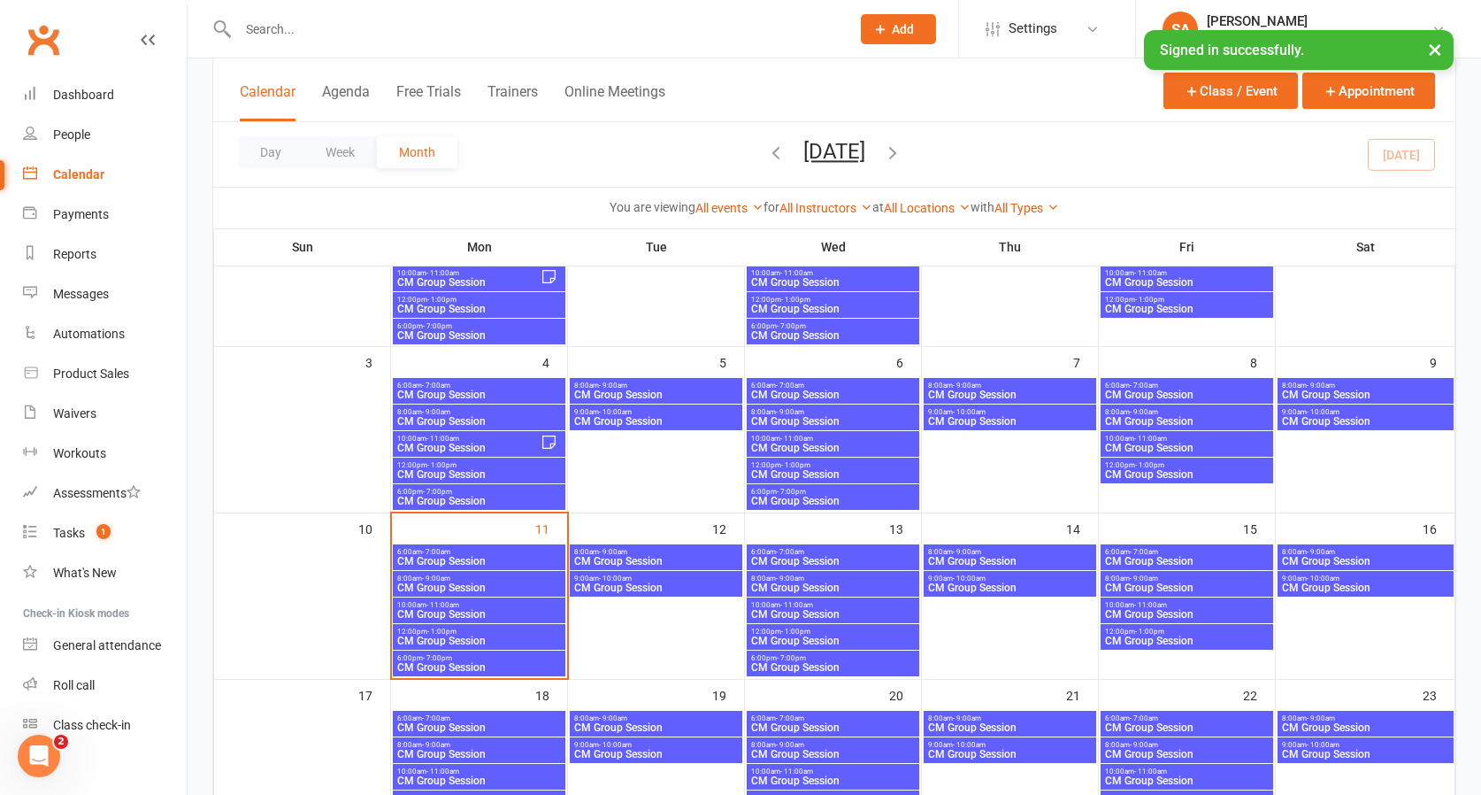
click at [424, 558] on span "CM Group Session" at bounding box center [478, 561] width 165 height 11
